Goal: Find specific page/section: Find specific page/section

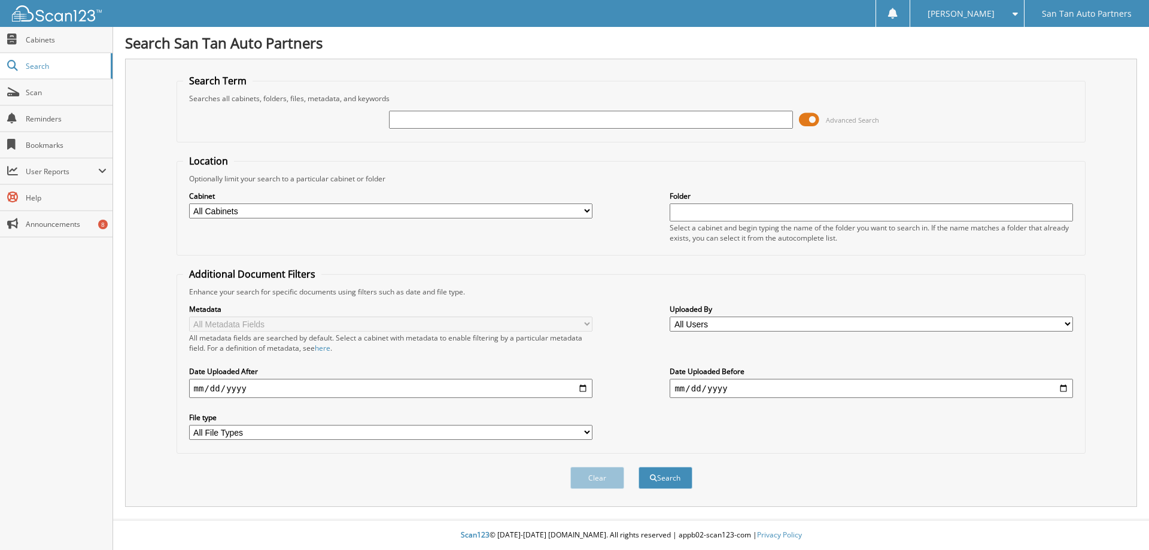
drag, startPoint x: 0, startPoint y: 0, endPoint x: 427, endPoint y: 115, distance: 442.6
click at [427, 115] on input "text" at bounding box center [590, 120] width 403 height 18
type input "[PERSON_NAME]"
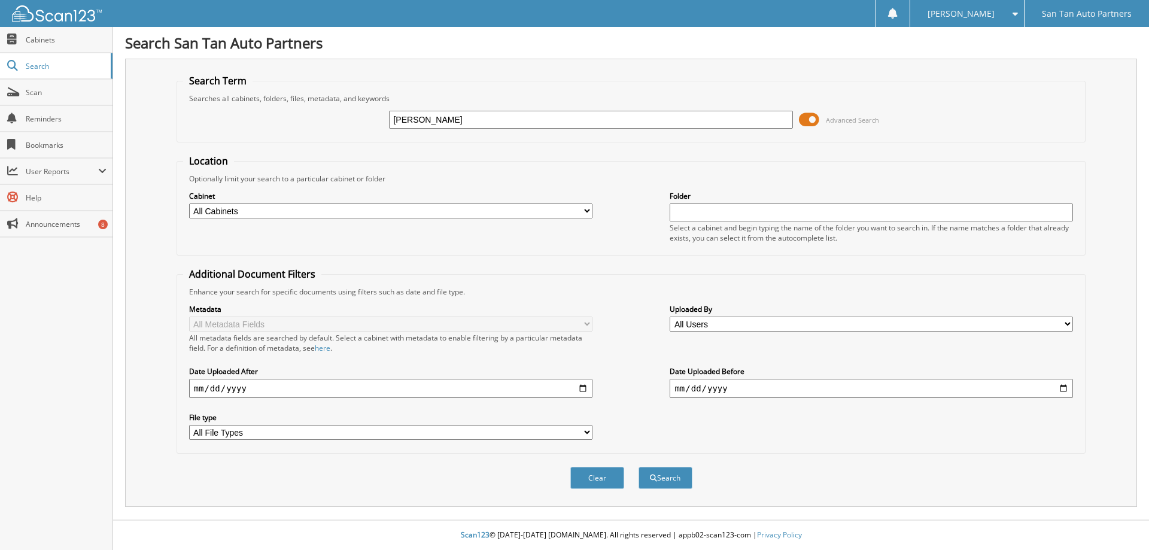
click at [638, 467] on button "Search" at bounding box center [665, 478] width 54 height 22
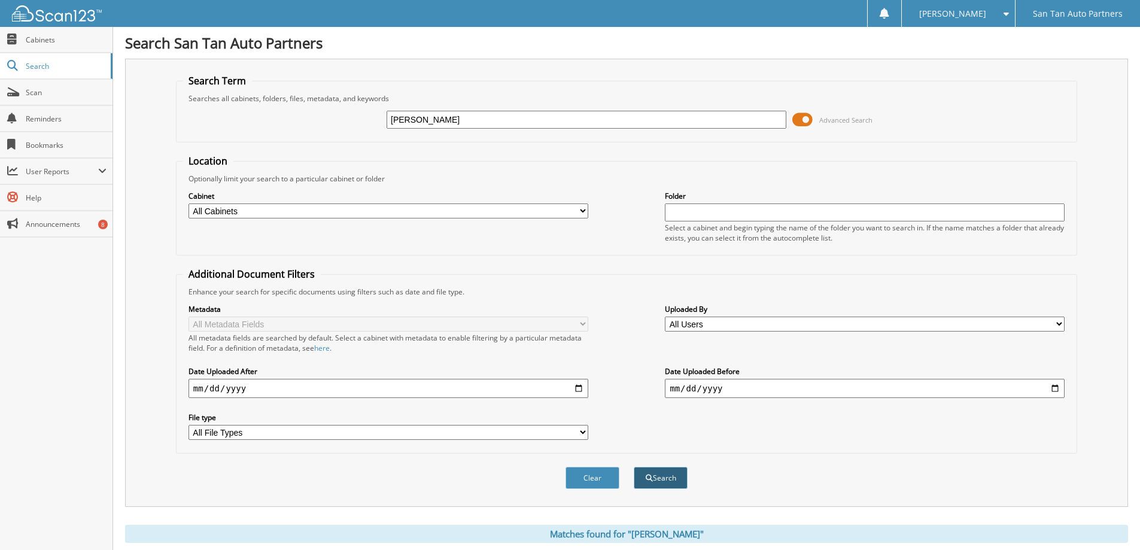
click at [673, 479] on button "Search" at bounding box center [661, 478] width 54 height 22
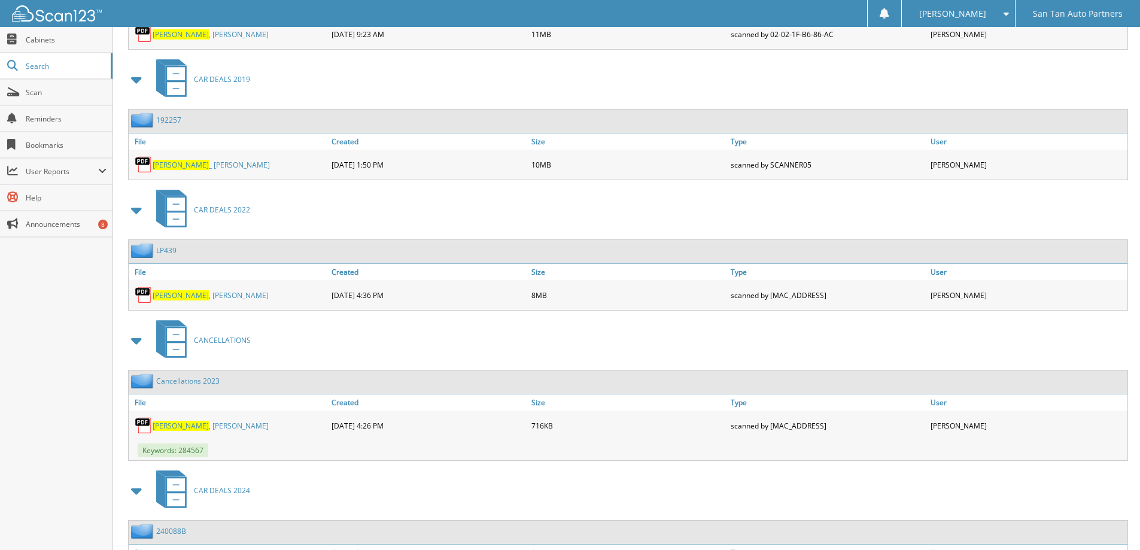
scroll to position [647, 0]
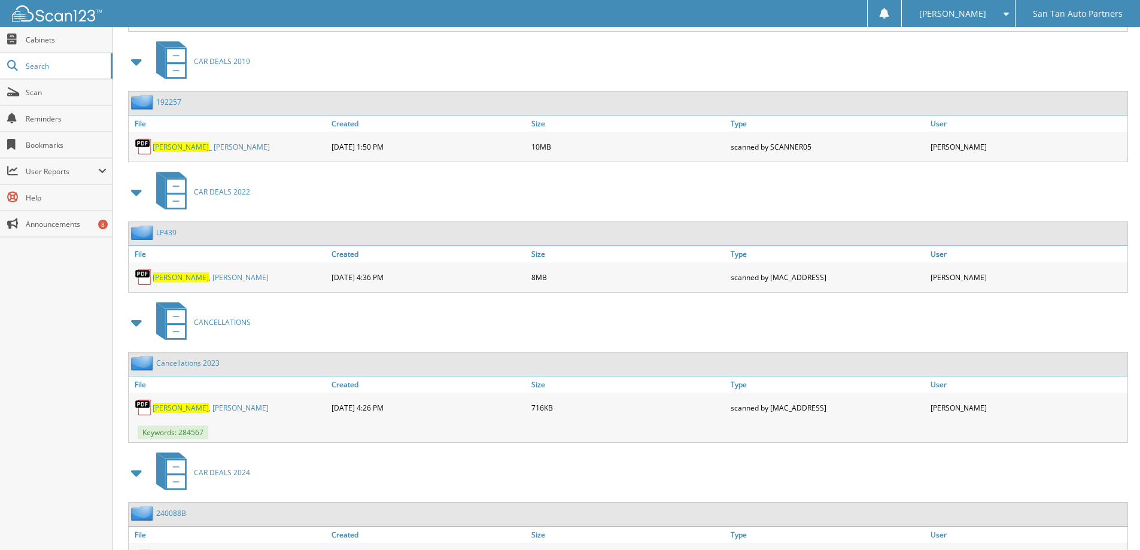
click at [195, 147] on link "HAIRSTON _ JAMES" at bounding box center [211, 147] width 117 height 10
